Goal: Check status: Check status

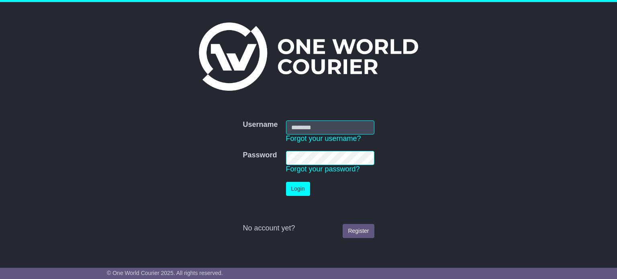
type input "*******"
click at [298, 193] on button "Login" at bounding box center [298, 189] width 24 height 14
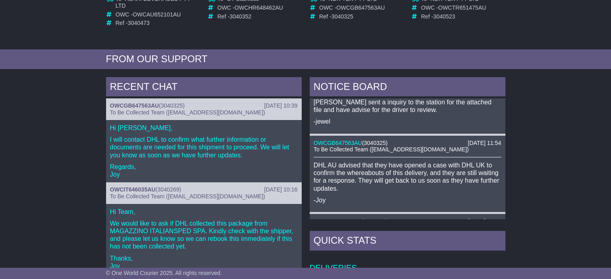
scroll to position [40, 0]
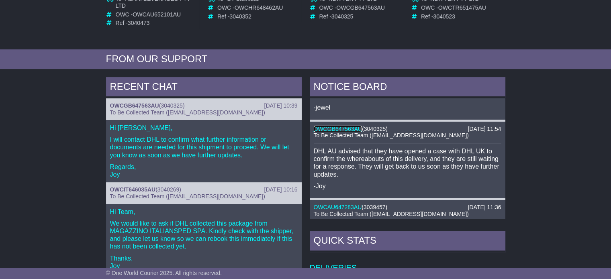
click at [349, 126] on link "OWCGB647563AU" at bounding box center [338, 129] width 49 height 6
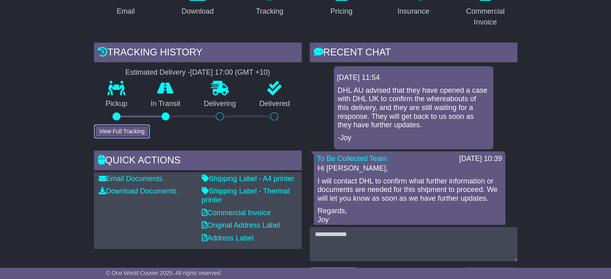
click at [126, 131] on button "View Full Tracking" at bounding box center [122, 132] width 56 height 14
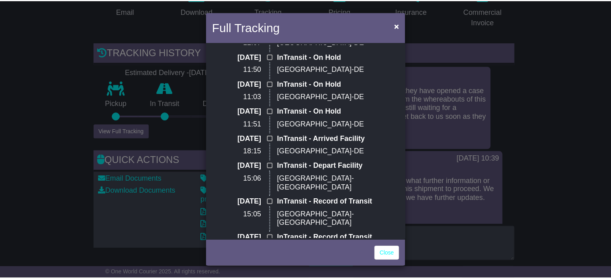
scroll to position [121, 0]
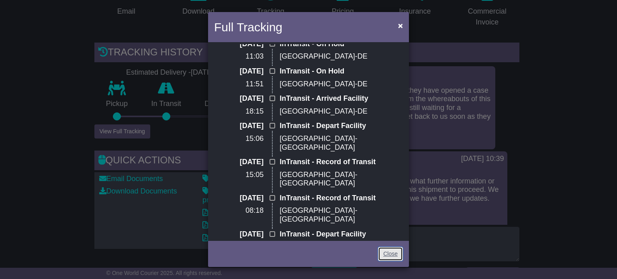
click at [385, 252] on link "Close" at bounding box center [390, 254] width 25 height 14
